Goal: Task Accomplishment & Management: Manage account settings

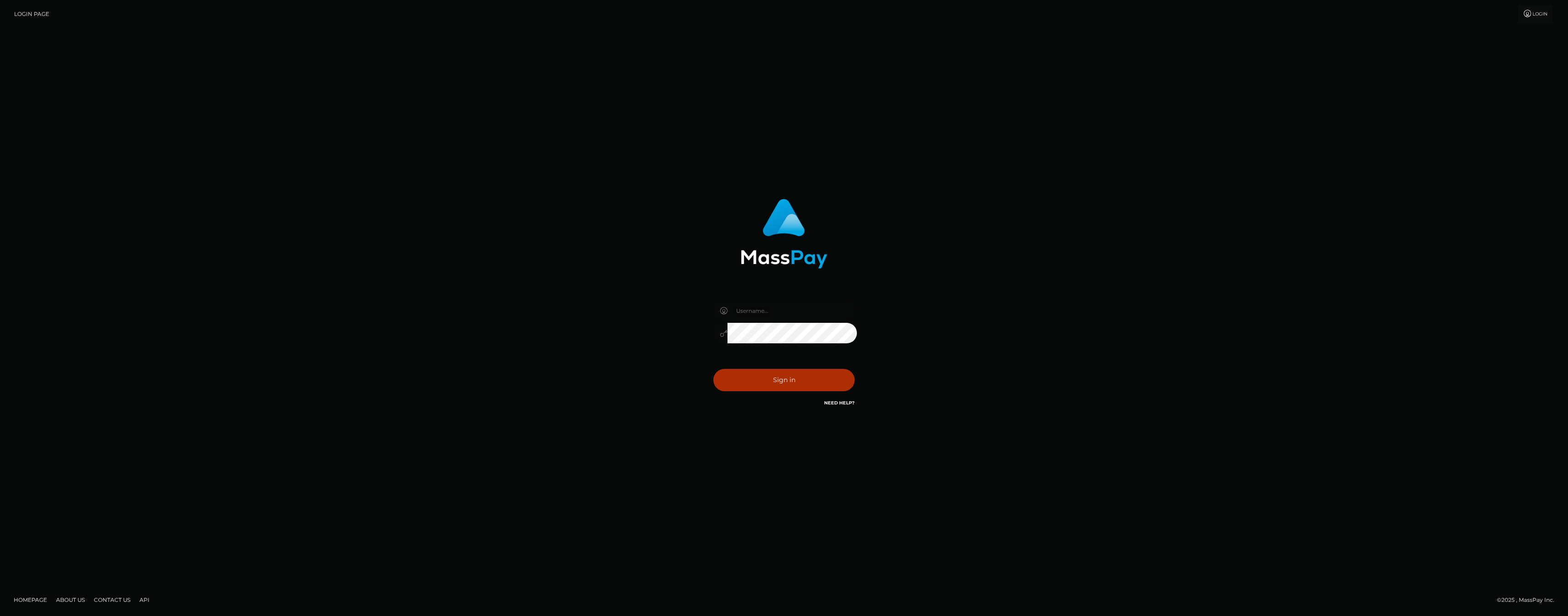
click at [779, 300] on div at bounding box center [784, 328] width 159 height 70
click at [774, 314] on input "text" at bounding box center [792, 310] width 130 height 21
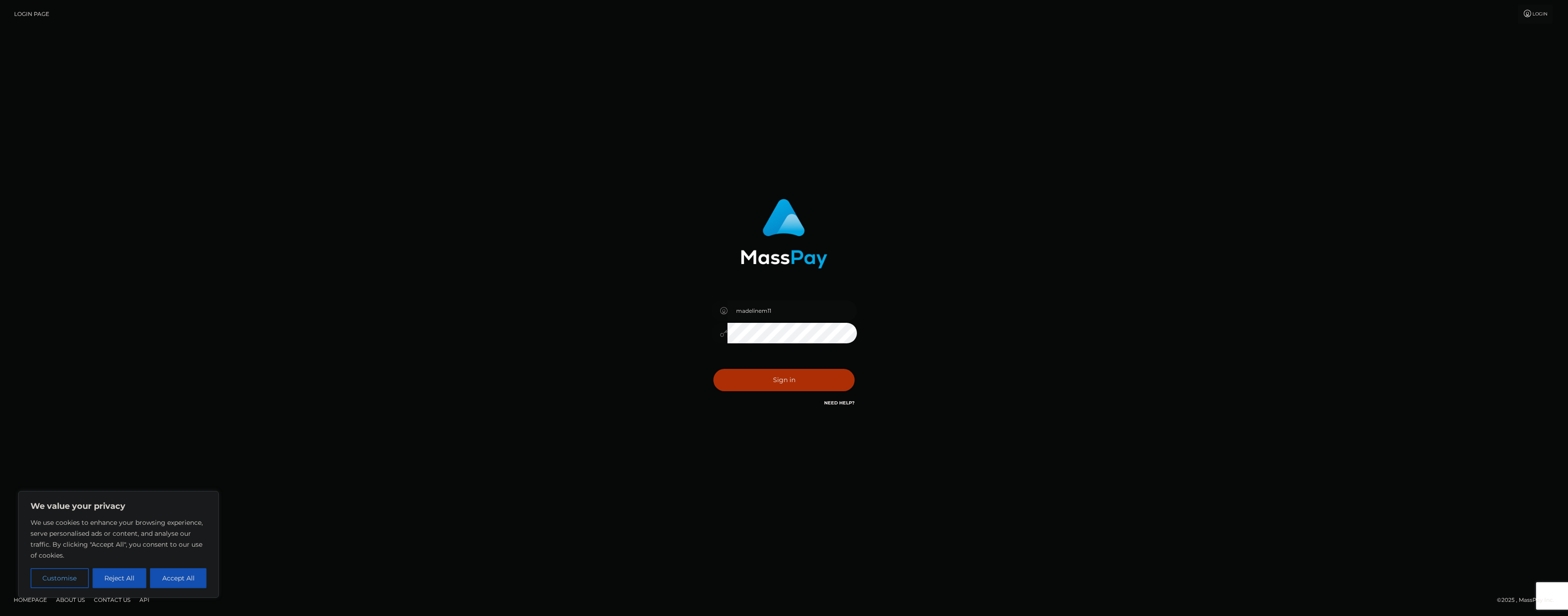
type input "madelinem11"
click at [713, 369] on button "Sign in" at bounding box center [784, 380] width 141 height 23
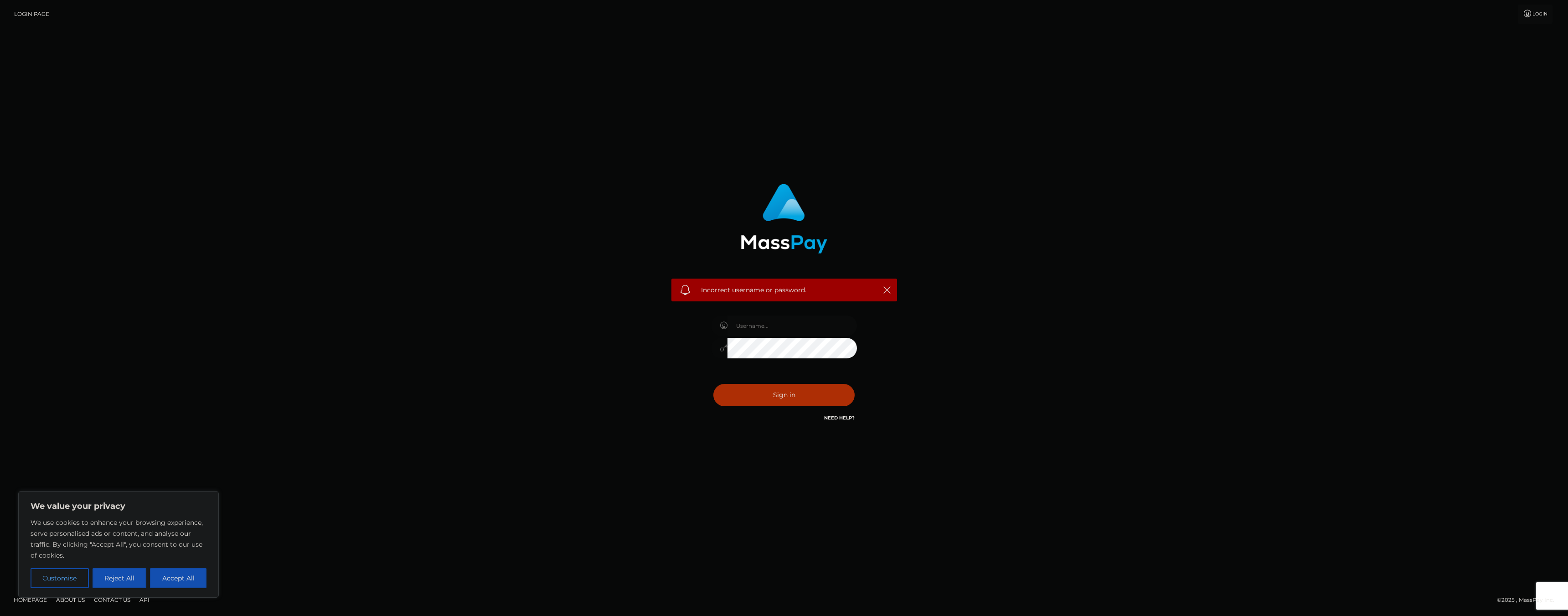
click at [785, 326] on input "text" at bounding box center [792, 326] width 130 height 21
type input "madelinem11"
click at [713, 384] on button "Sign in" at bounding box center [784, 395] width 141 height 23
click at [758, 332] on input "text" at bounding box center [792, 326] width 130 height 21
type input "[EMAIL_ADDRESS][DOMAIN_NAME]"
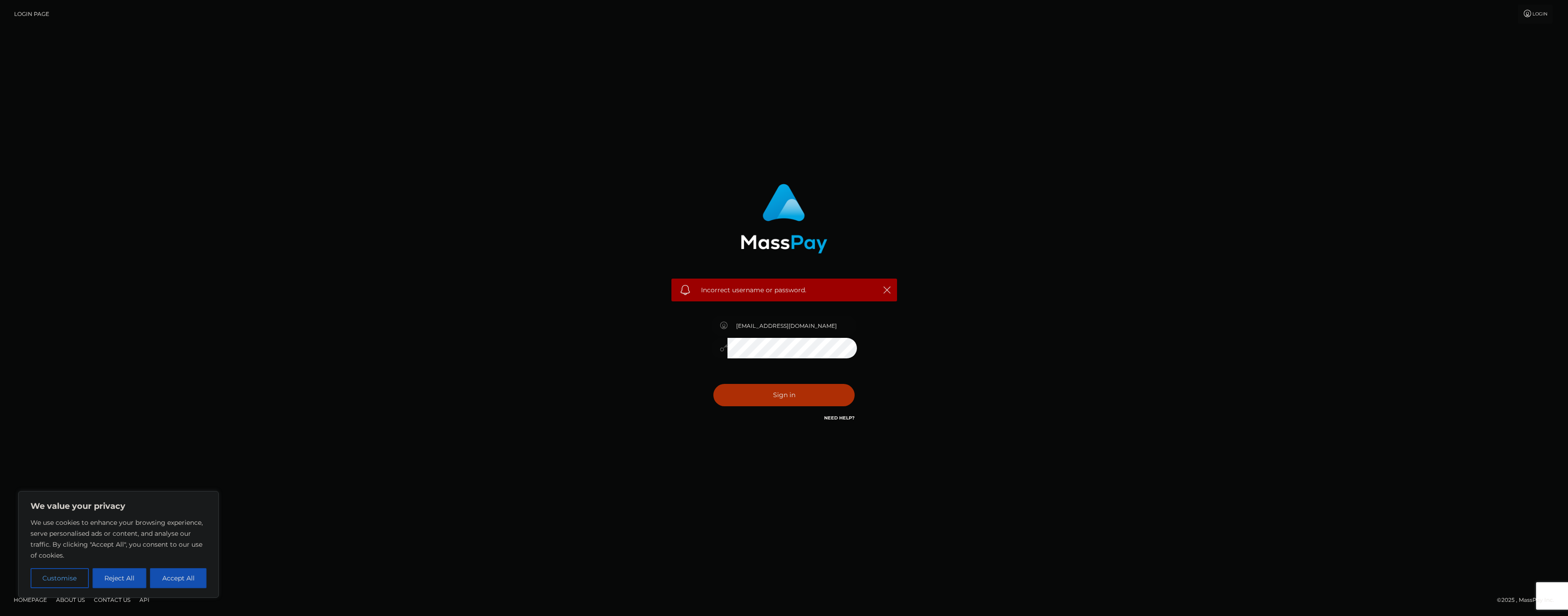
click at [713, 384] on button "Sign in" at bounding box center [784, 395] width 141 height 23
click at [845, 418] on link "Need Help?" at bounding box center [839, 418] width 30 height 6
click at [884, 290] on icon "button" at bounding box center [887, 290] width 9 height 9
click at [892, 292] on button "button" at bounding box center [887, 290] width 12 height 12
click at [891, 292] on icon "button" at bounding box center [887, 290] width 9 height 9
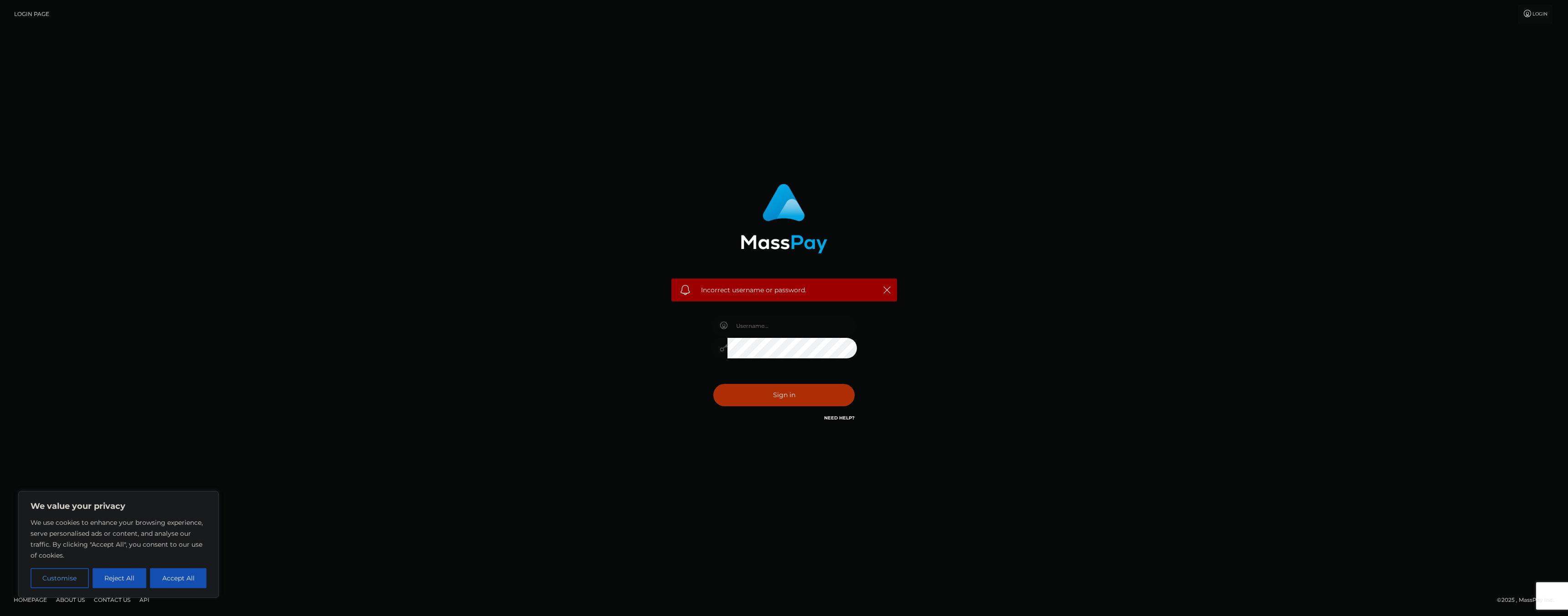
click at [1531, 12] on icon at bounding box center [1528, 13] width 10 height 7
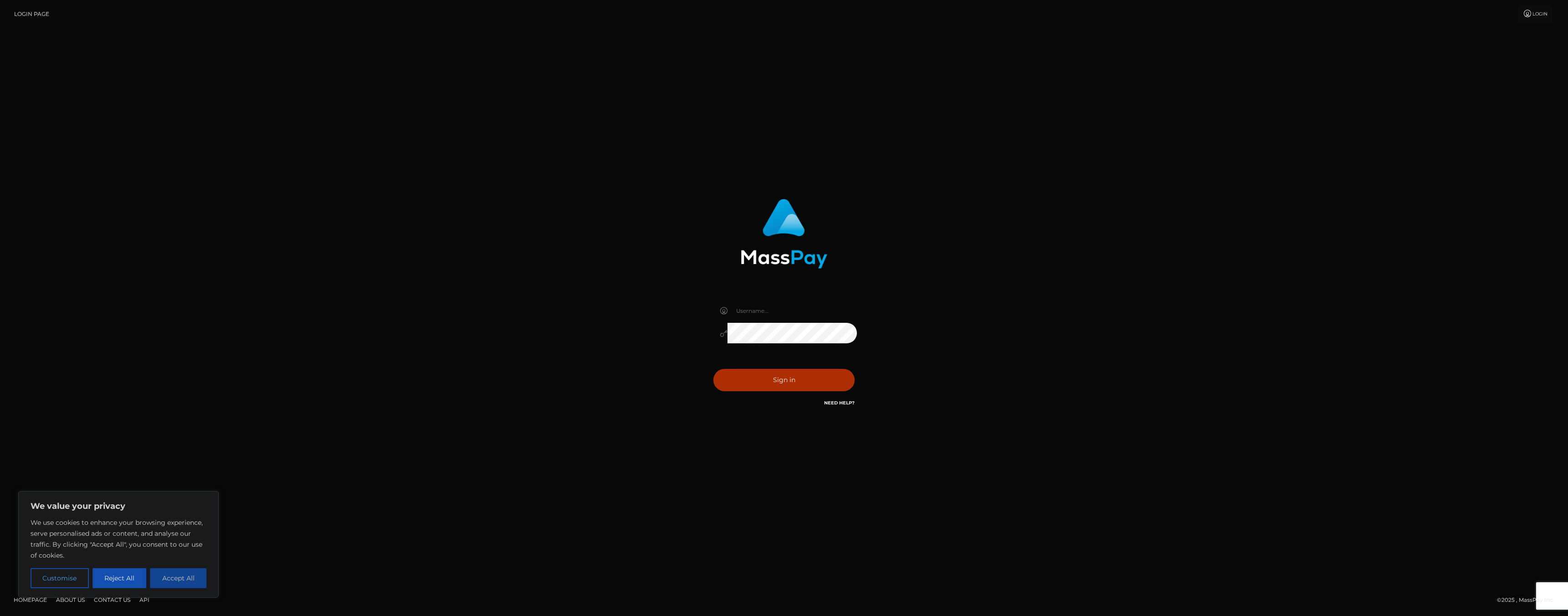
click at [195, 577] on button "Accept All" at bounding box center [178, 578] width 57 height 20
checkbox input "true"
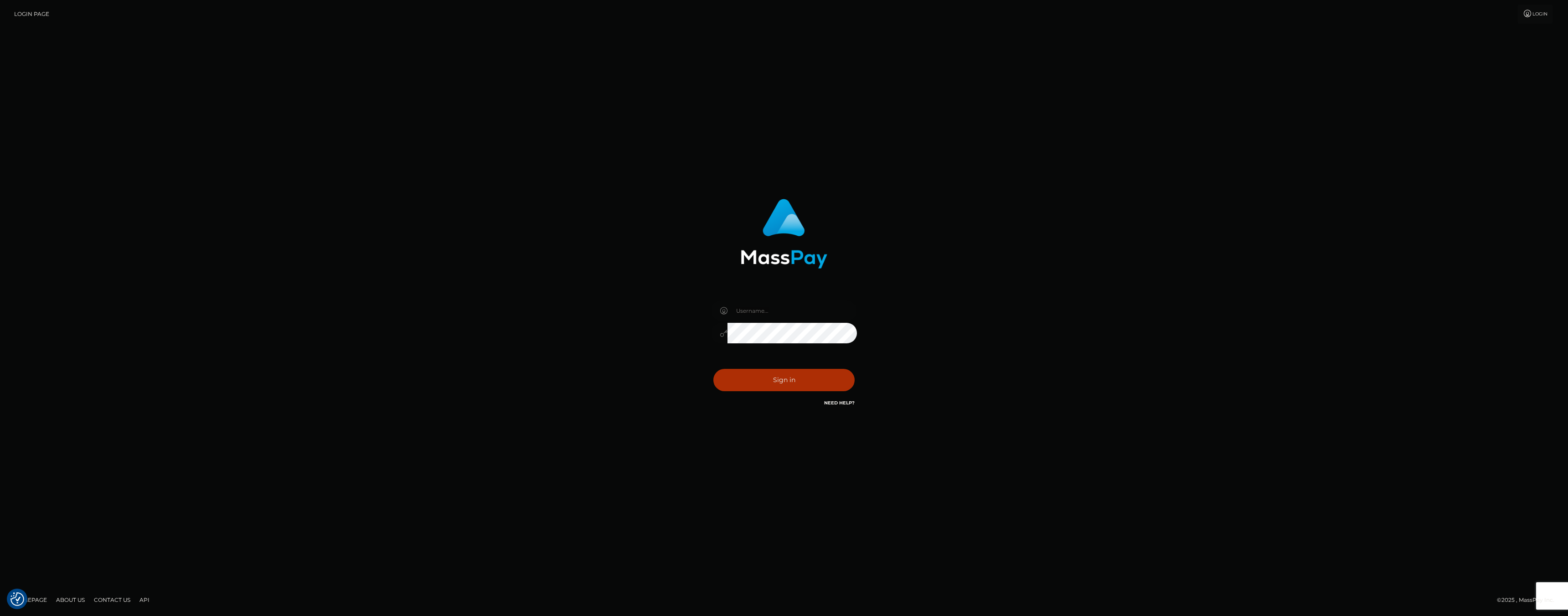
click at [849, 406] on div "Need Help?" at bounding box center [839, 404] width 30 height 12
click at [849, 402] on link "Need Help?" at bounding box center [839, 403] width 30 height 6
click at [831, 402] on link "Need Help?" at bounding box center [839, 403] width 30 height 6
click at [832, 402] on link "Need Help?" at bounding box center [839, 403] width 30 height 6
click at [844, 415] on div "Sign in" at bounding box center [784, 303] width 239 height 223
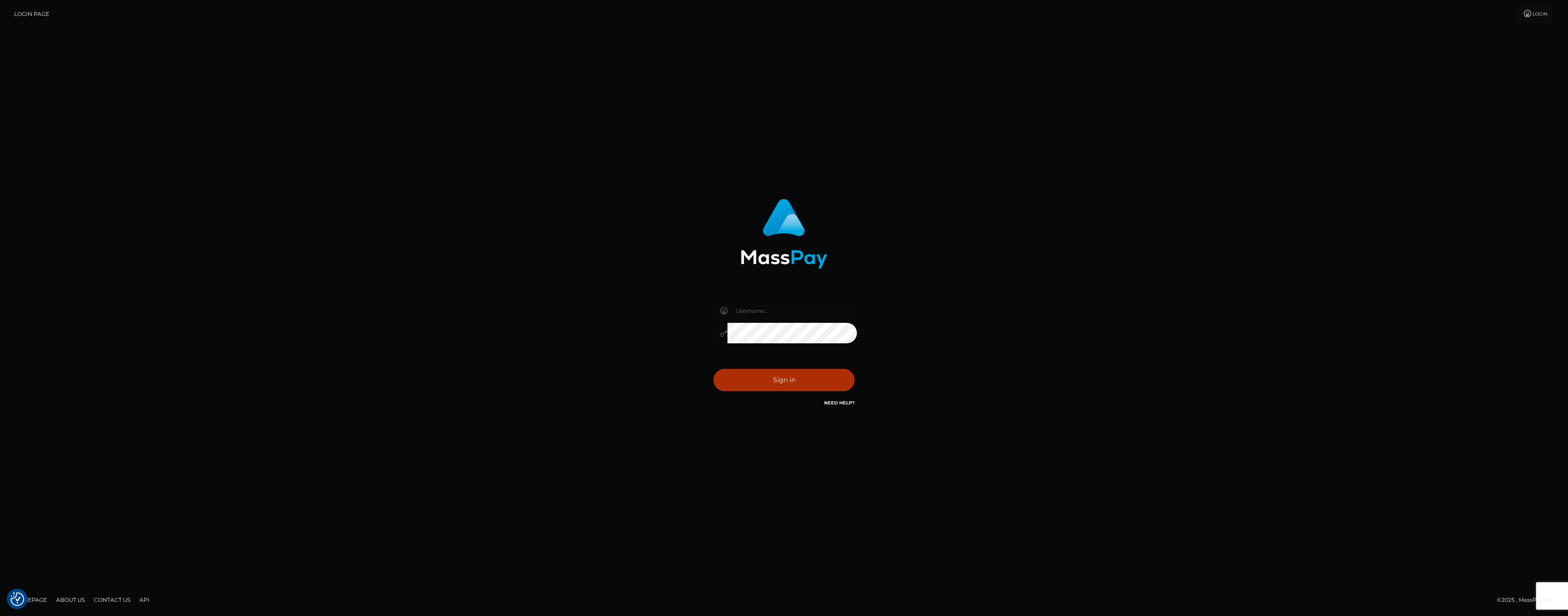
click at [846, 404] on link "Need Help?" at bounding box center [839, 403] width 30 height 6
click at [846, 401] on link "Need Help?" at bounding box center [839, 403] width 30 height 6
click at [789, 317] on input "text" at bounding box center [792, 310] width 130 height 21
